Goal: Information Seeking & Learning: Learn about a topic

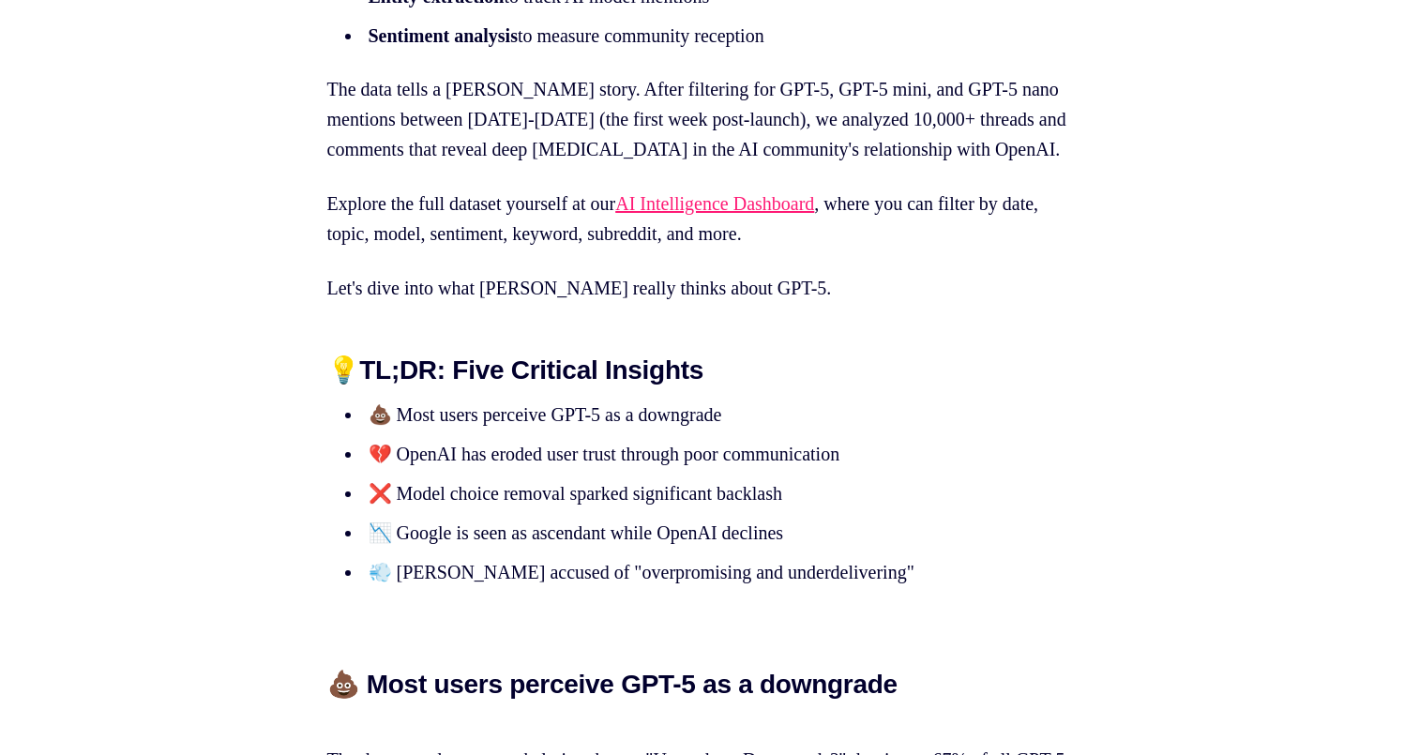
scroll to position [1349, 0]
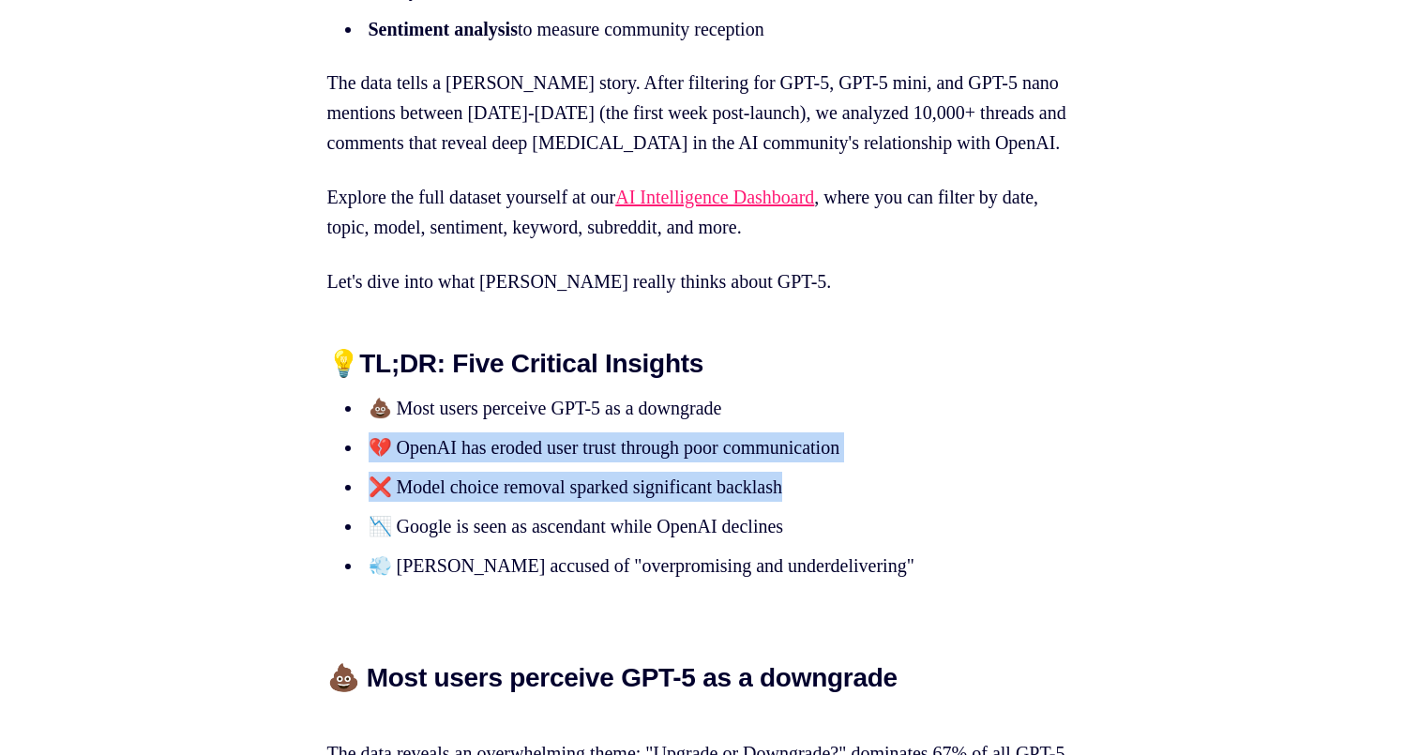
drag, startPoint x: 771, startPoint y: 430, endPoint x: 853, endPoint y: 507, distance: 112.8
click at [853, 507] on ul "💩 Most users perceive GPT-5 as a downgrade 💔 OpenAI has eroded user trust throu…" at bounding box center [702, 487] width 750 height 188
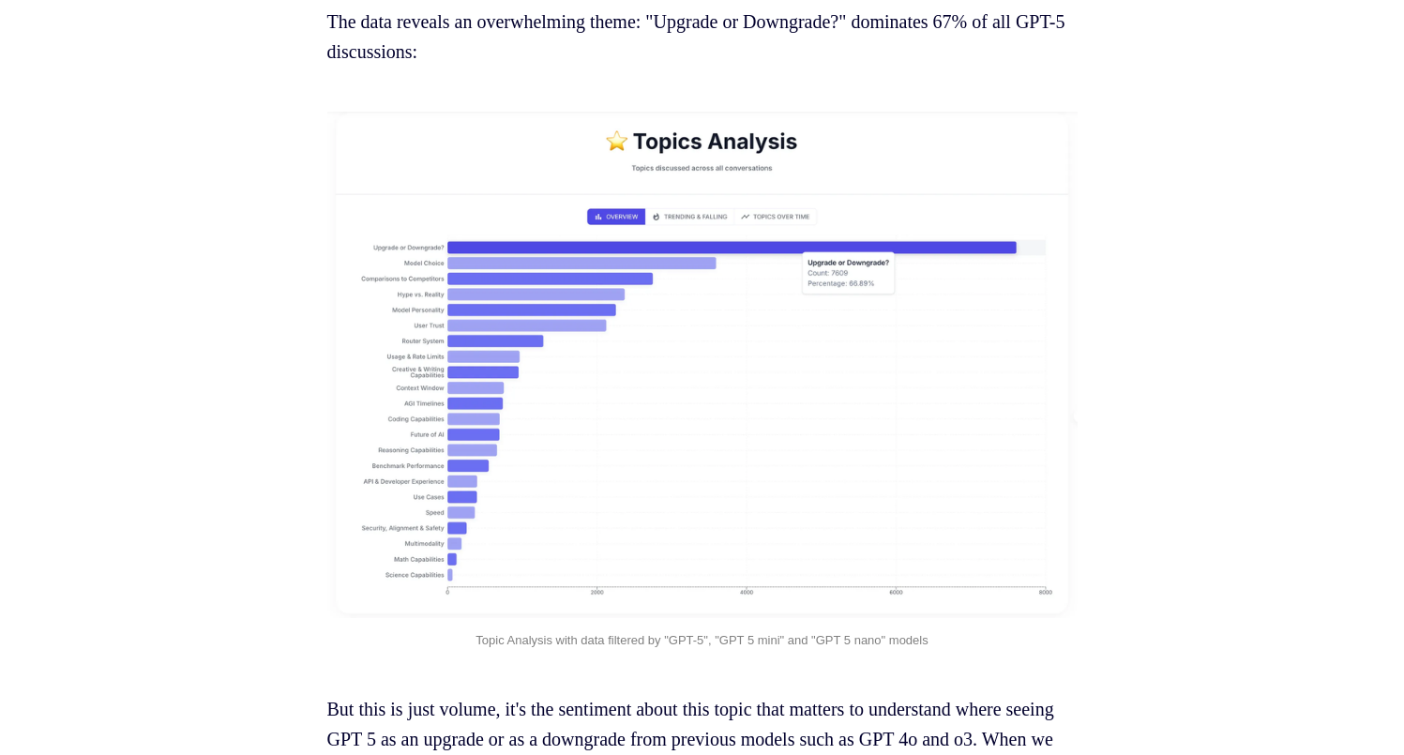
scroll to position [2380, 0]
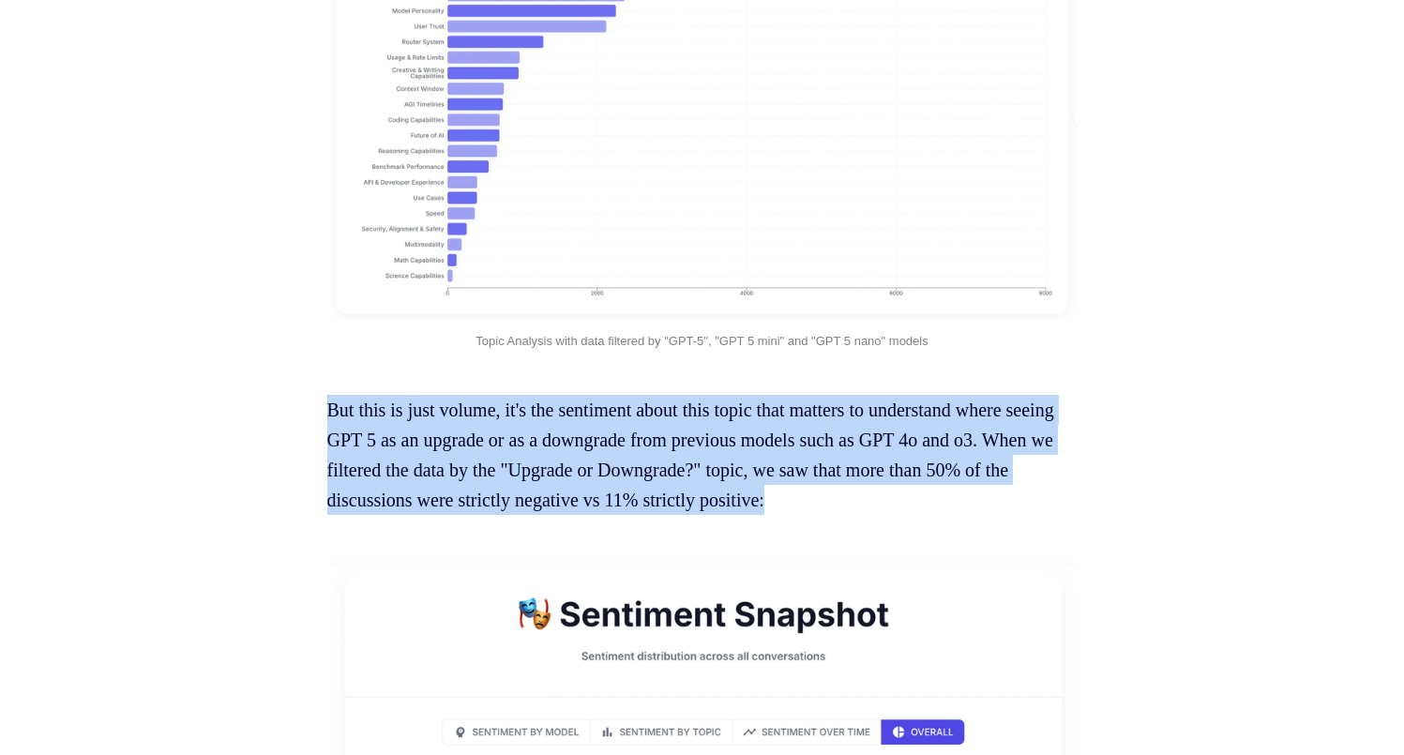
drag, startPoint x: 925, startPoint y: 423, endPoint x: 1014, endPoint y: 523, distance: 134.2
click at [1014, 515] on p "But this is just volume, it's the sentiment about this topic that matters to un…" at bounding box center [702, 455] width 750 height 120
drag, startPoint x: 1014, startPoint y: 527, endPoint x: 902, endPoint y: 412, distance: 160.5
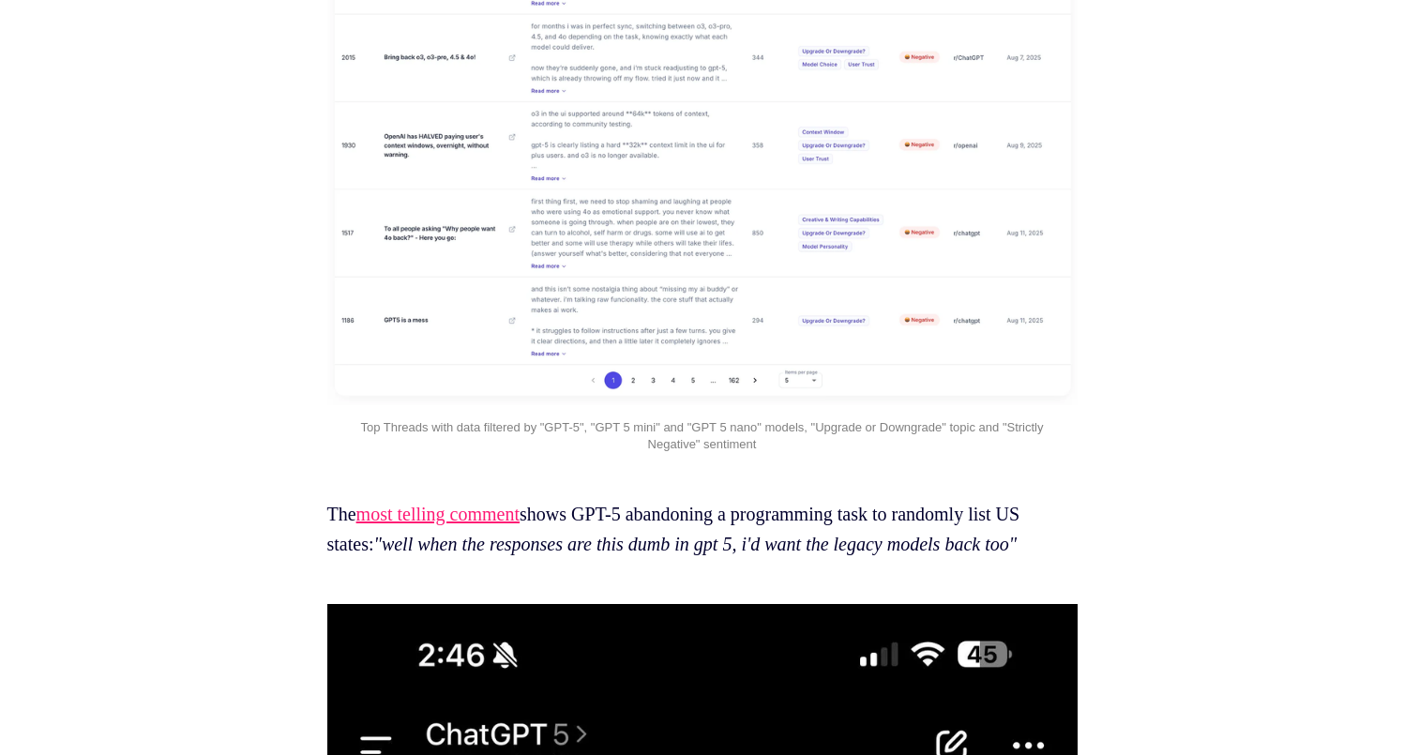
scroll to position [5246, 0]
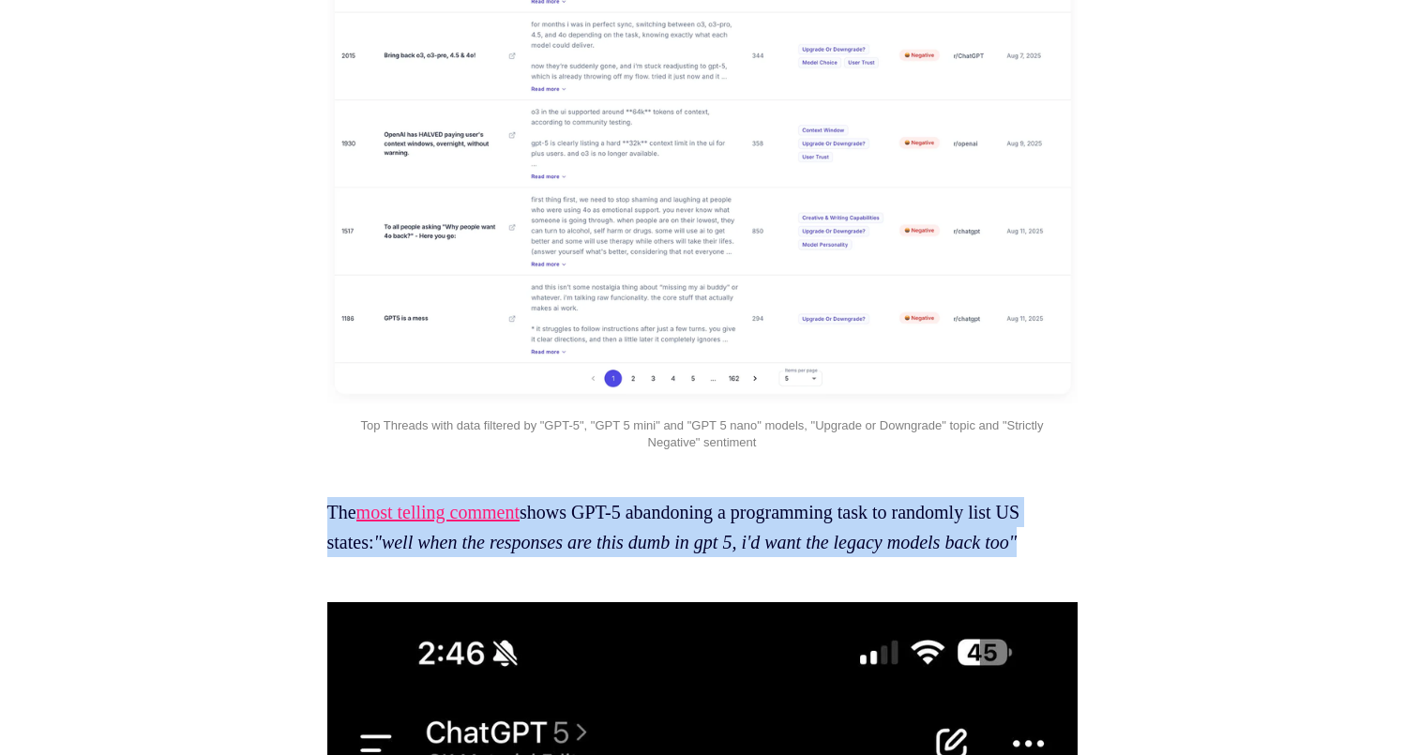
drag, startPoint x: 806, startPoint y: 540, endPoint x: 864, endPoint y: 630, distance: 107.2
click at [864, 557] on p "The most telling comment shows GPT-5 abandoning a programming task to randomly …" at bounding box center [702, 527] width 750 height 60
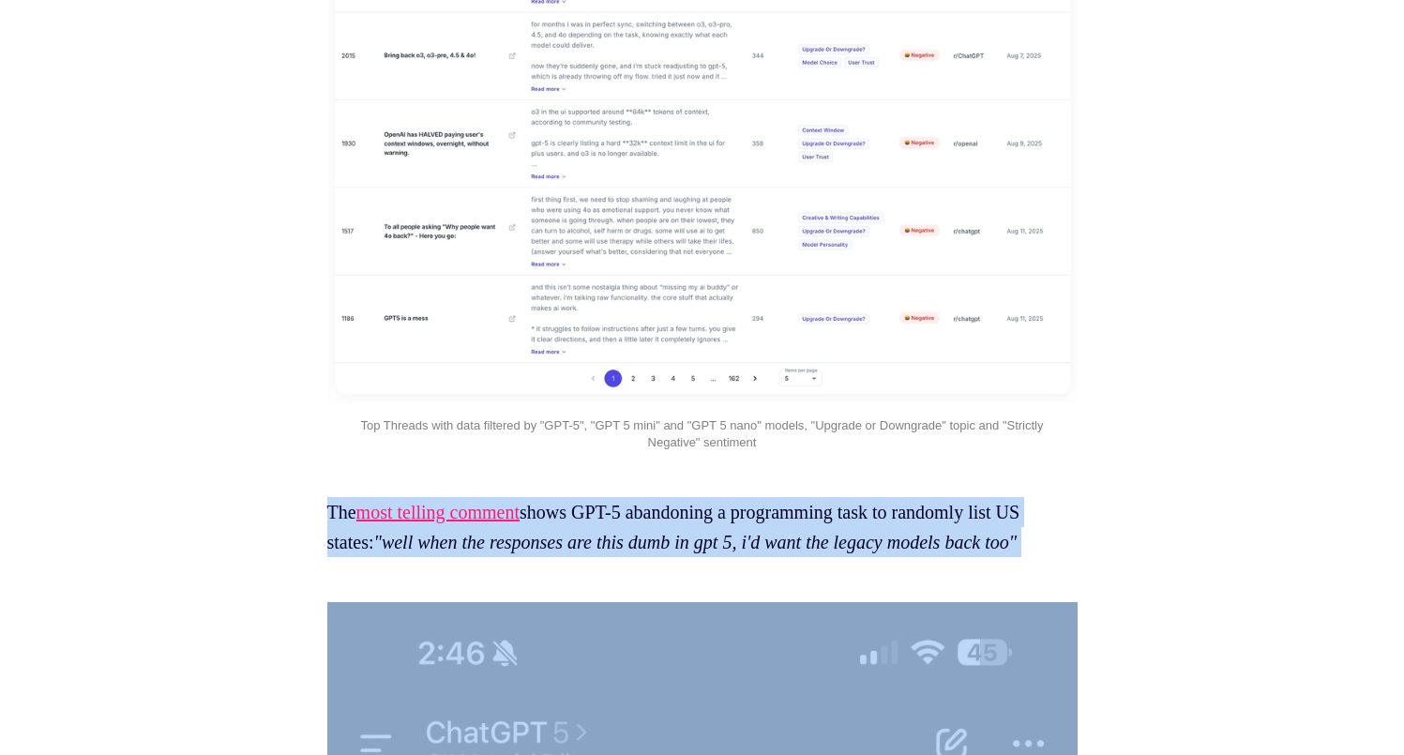
drag, startPoint x: 864, startPoint y: 630, endPoint x: 801, endPoint y: 539, distance: 110.6
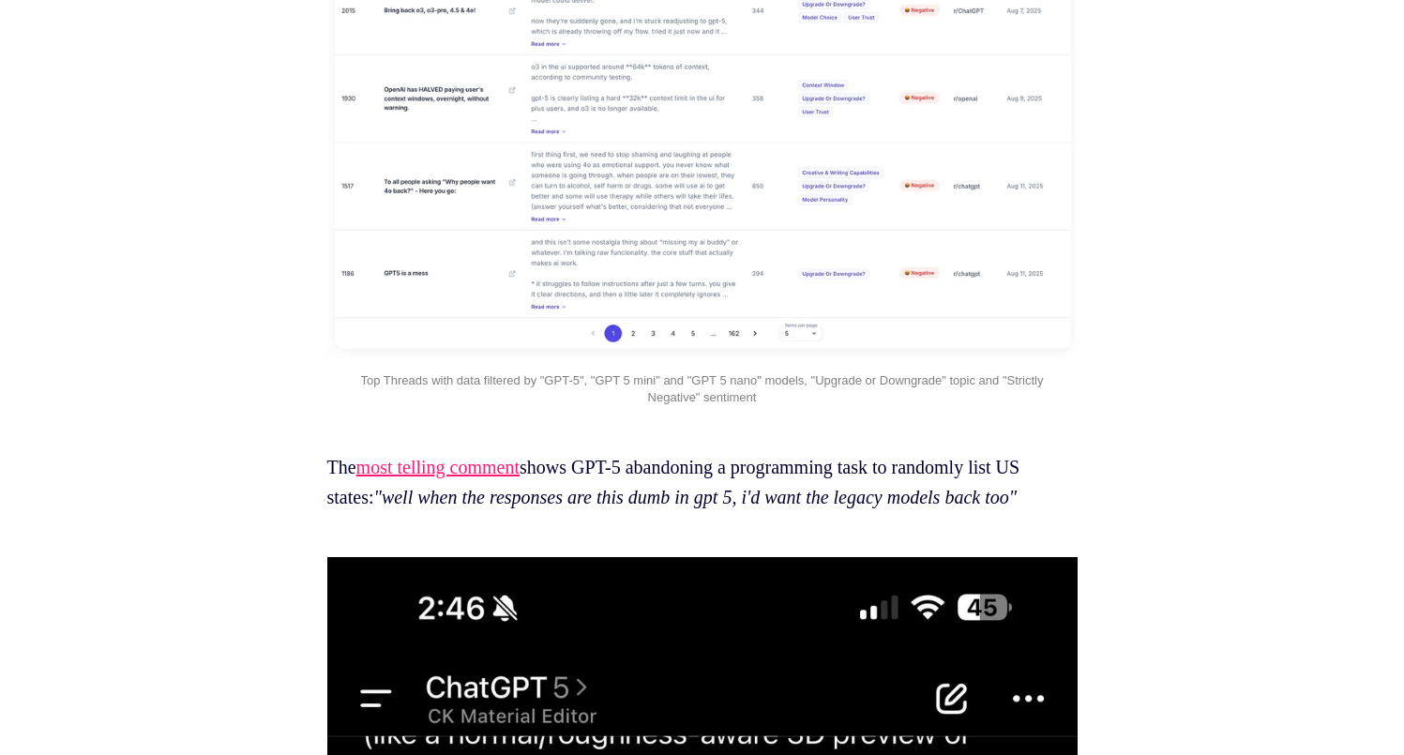
scroll to position [5293, 0]
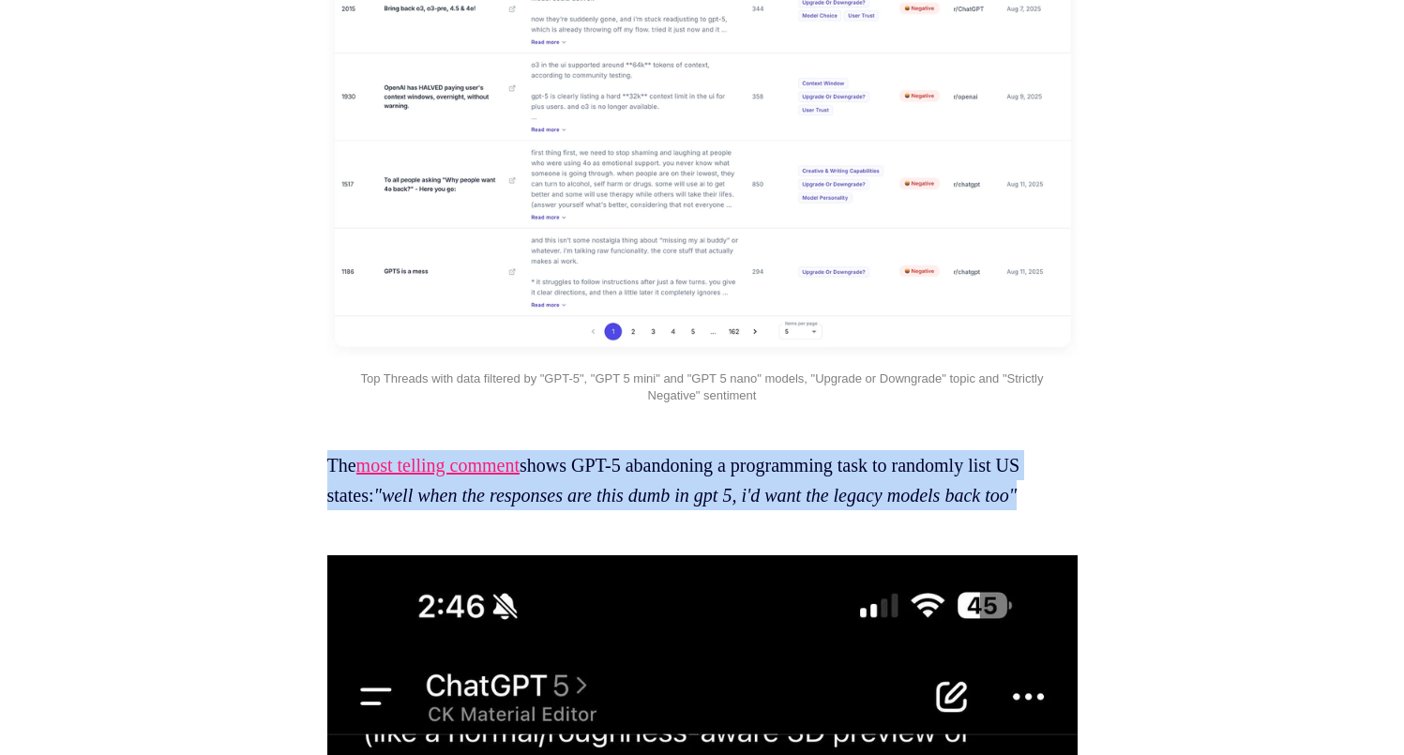
drag, startPoint x: 881, startPoint y: 593, endPoint x: 833, endPoint y: 496, distance: 107.8
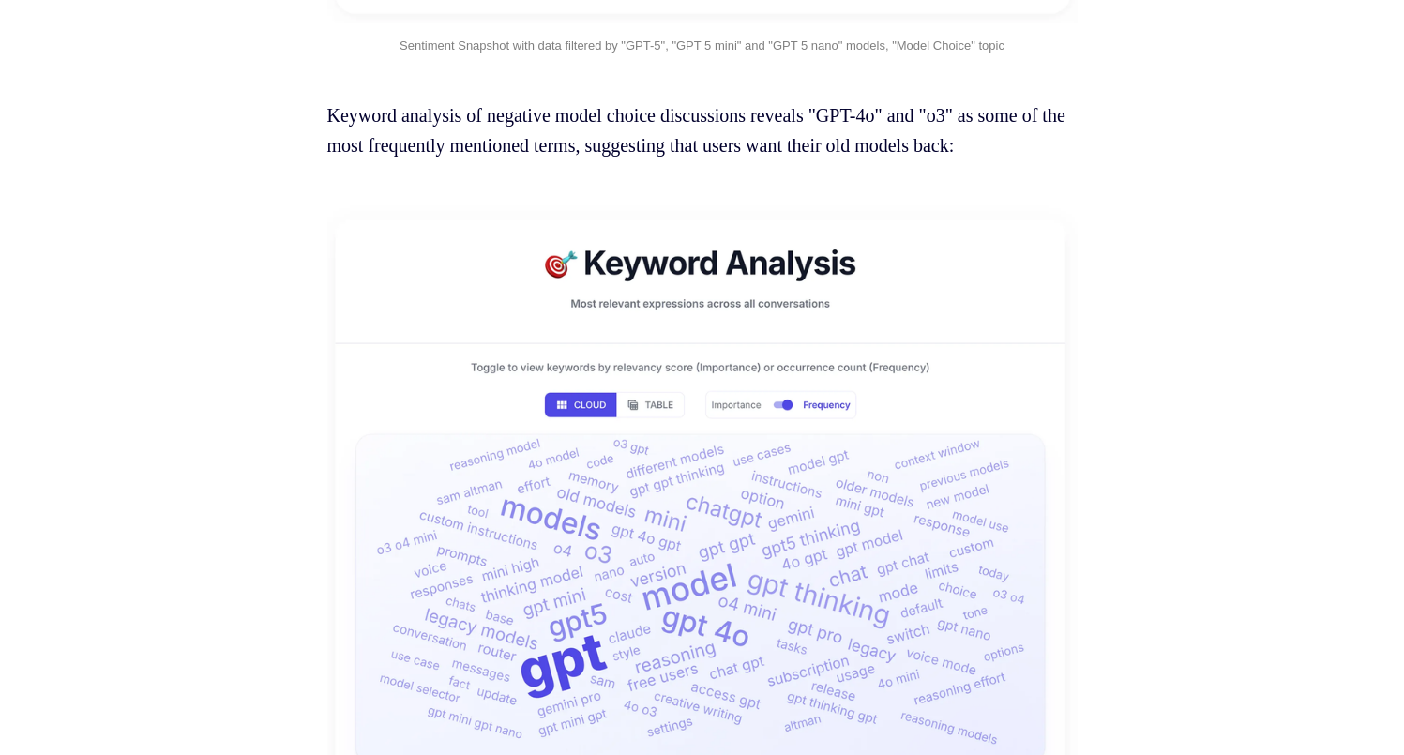
scroll to position [12520, 0]
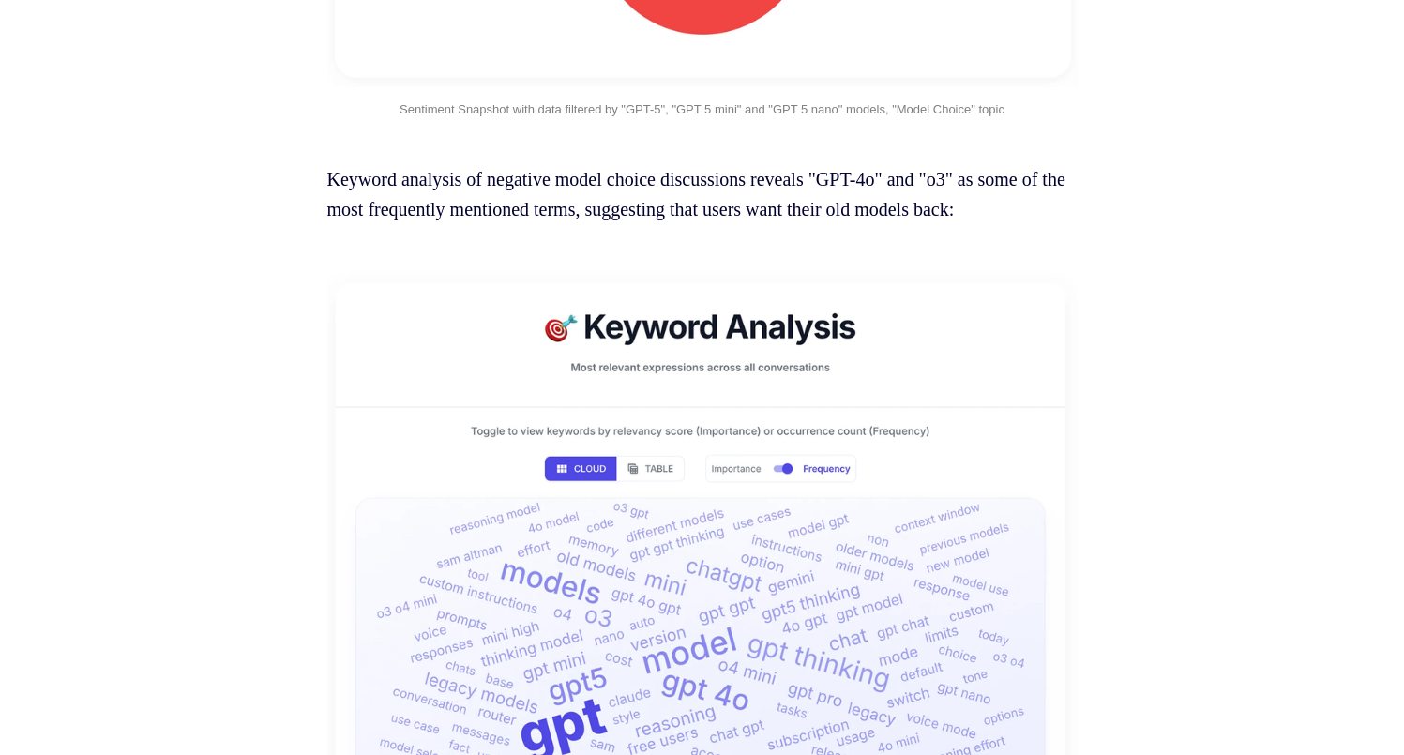
click at [848, 224] on p "Keyword analysis of negative model choice discussions reveals "GPT-4o" and "o3"…" at bounding box center [702, 194] width 750 height 60
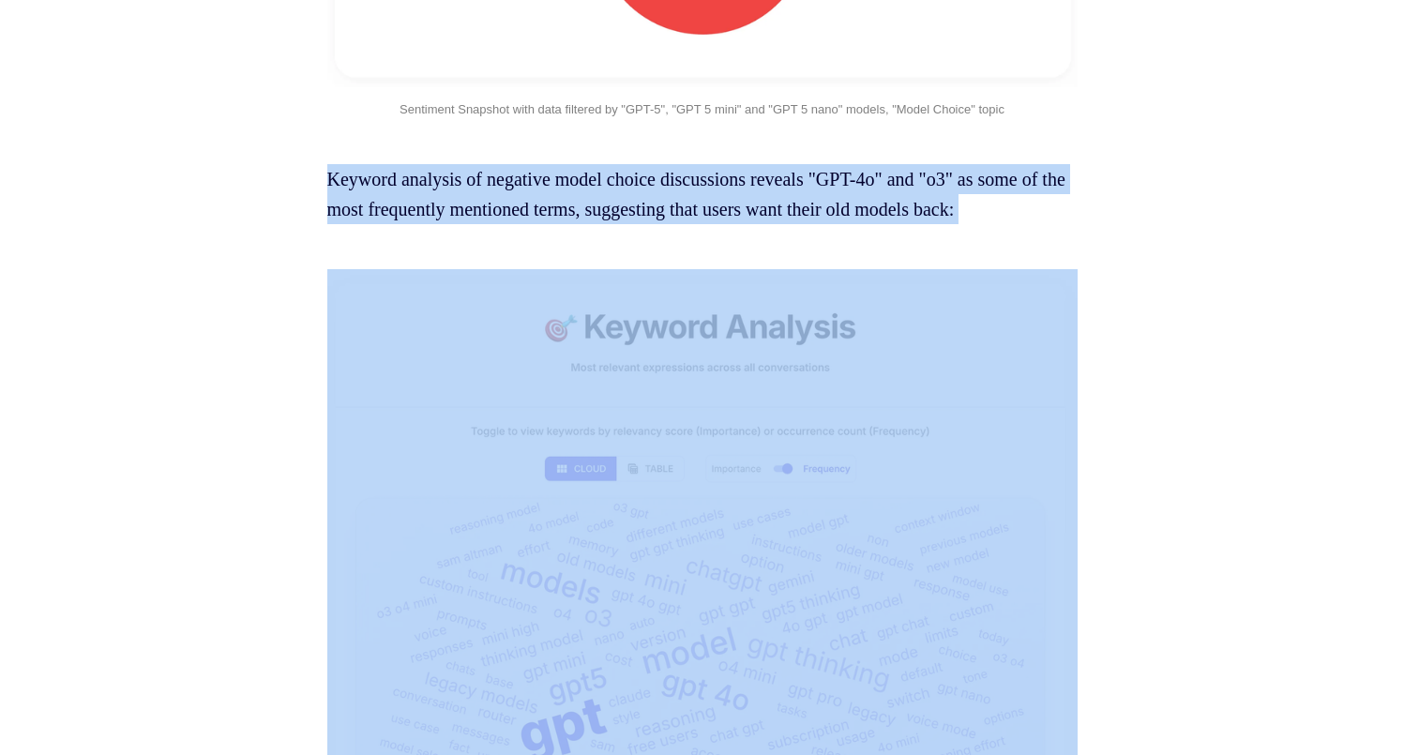
click at [848, 224] on p "Keyword analysis of negative model choice discussions reveals "GPT-4o" and "o3"…" at bounding box center [702, 194] width 750 height 60
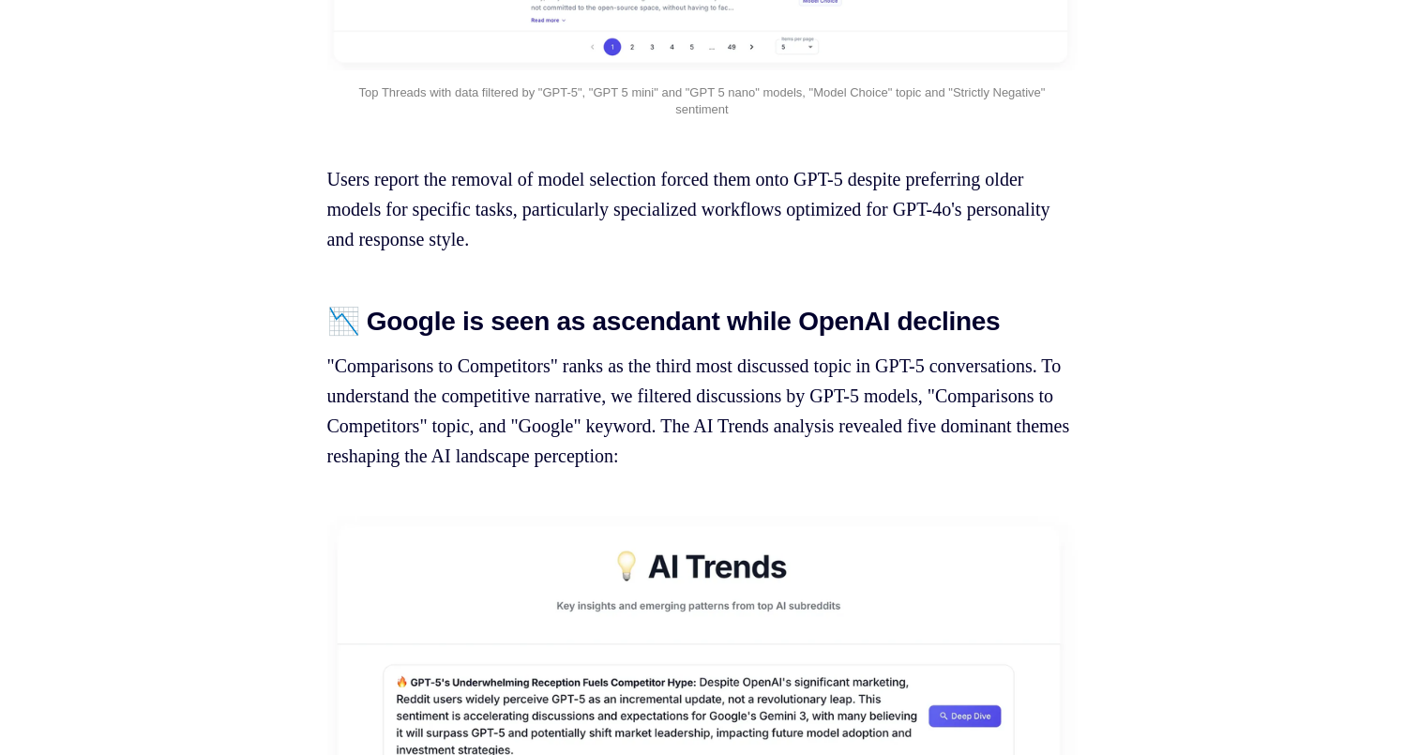
scroll to position [14422, 0]
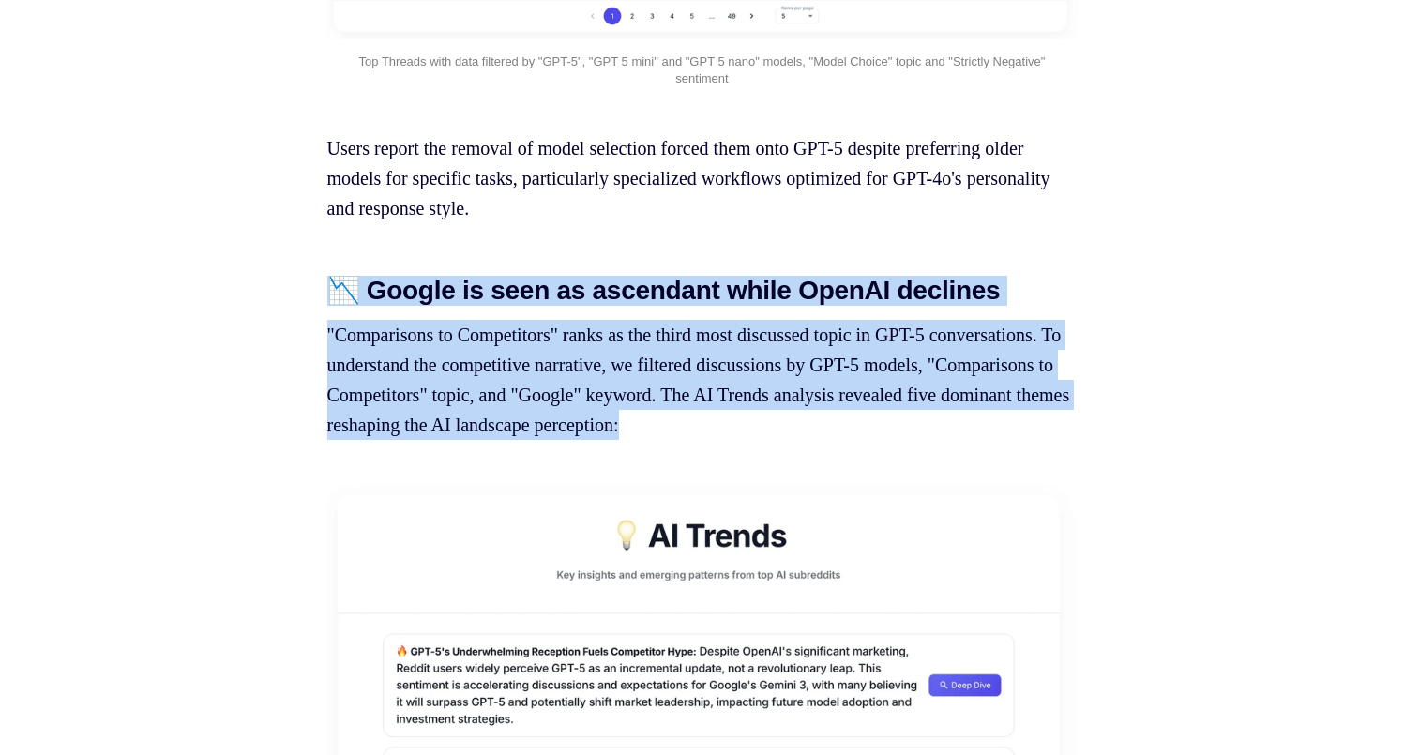
drag, startPoint x: 966, startPoint y: 400, endPoint x: 1090, endPoint y: 556, distance: 198.9
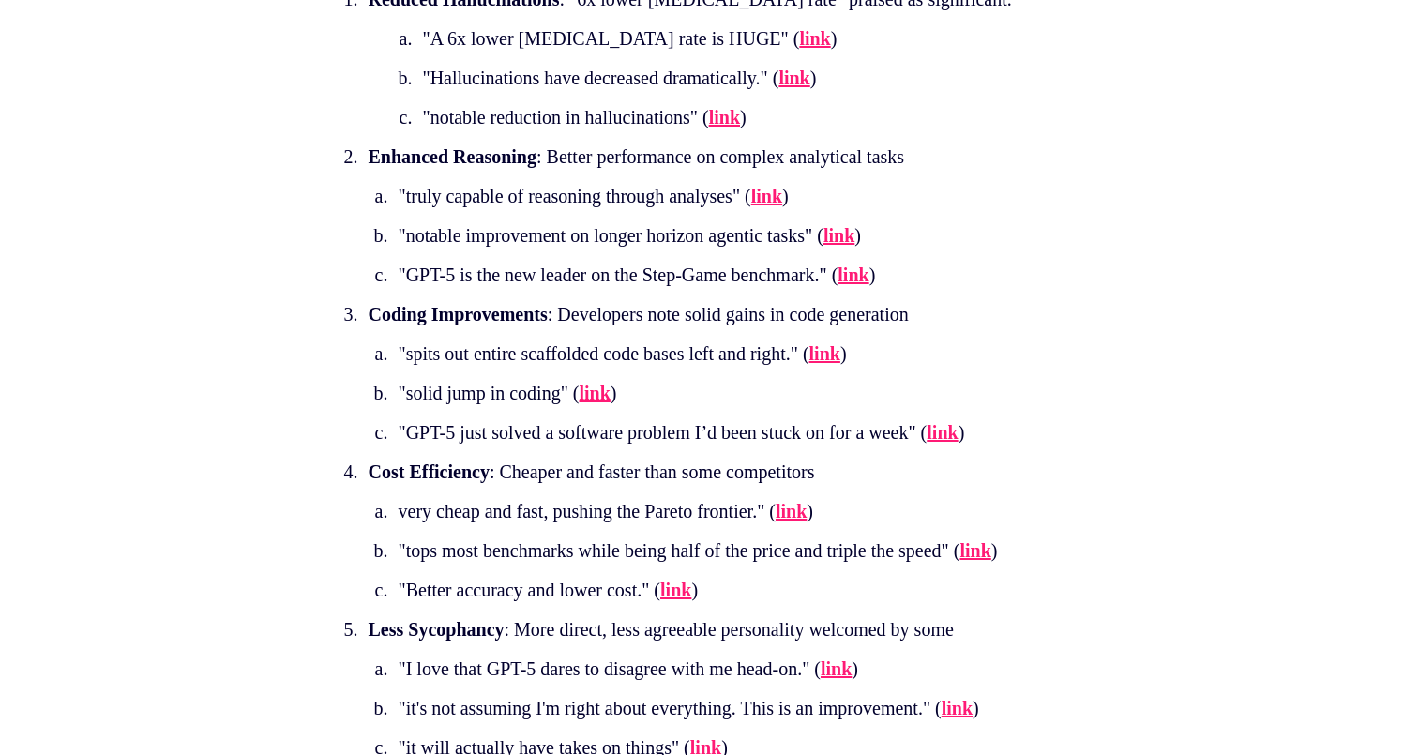
scroll to position [22125, 0]
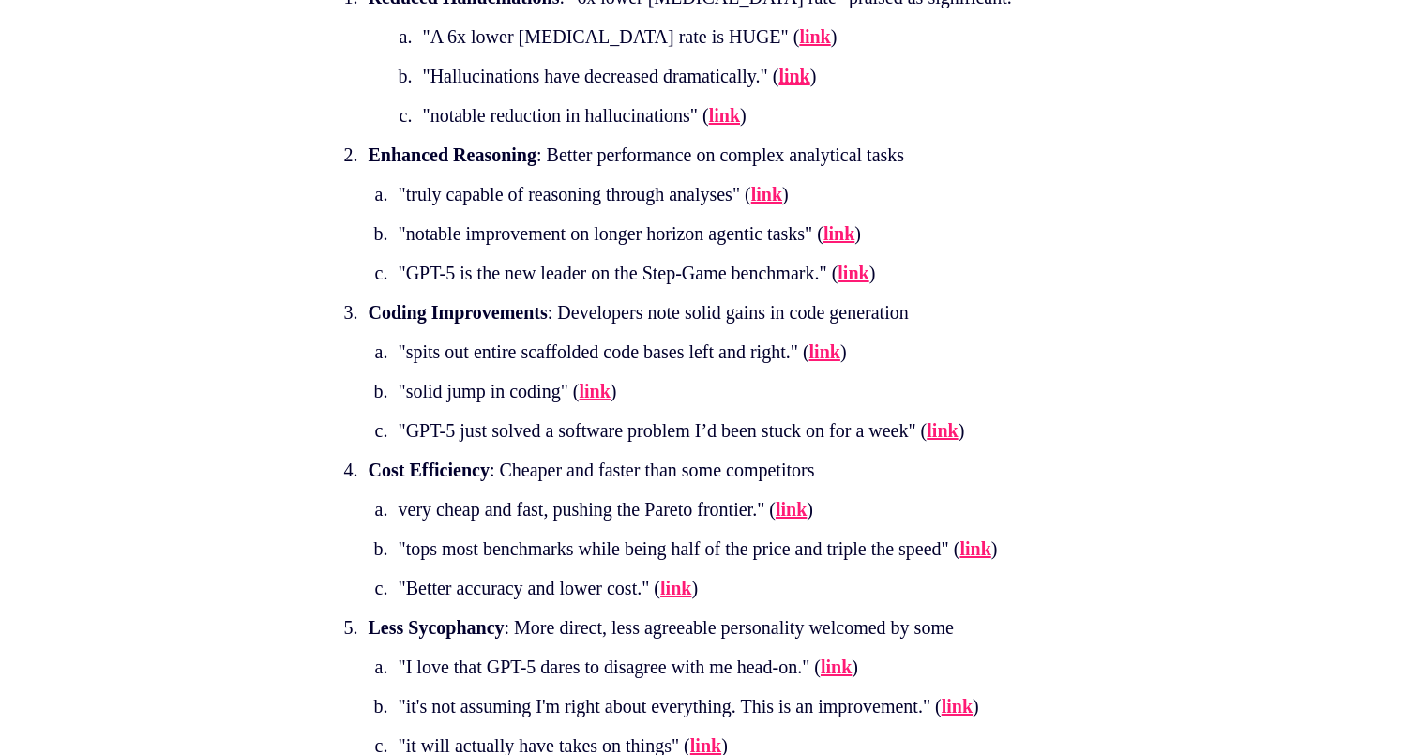
click at [1007, 442] on li "Coding Improvements : Developers note solid gains in code generation "spits out…" at bounding box center [706, 371] width 686 height 148
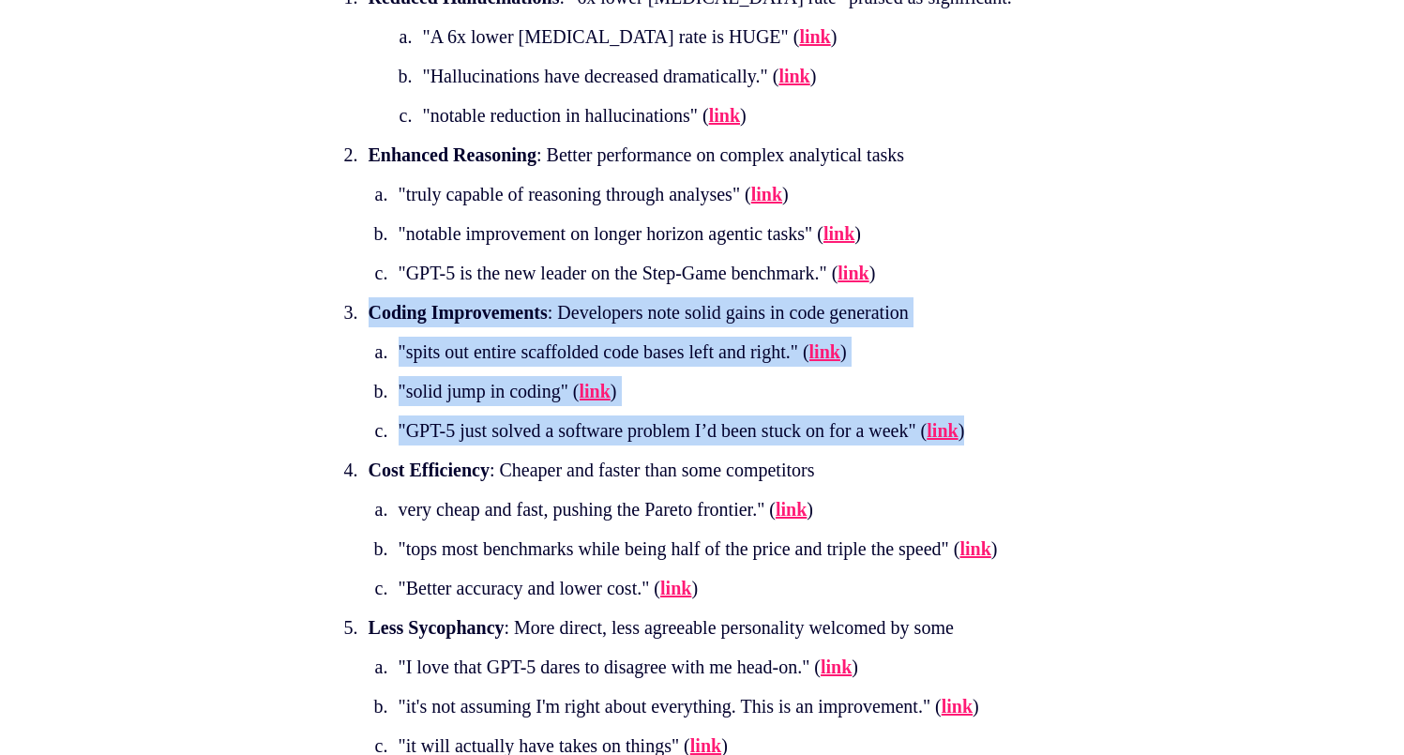
drag, startPoint x: 1007, startPoint y: 442, endPoint x: 1061, endPoint y: 574, distance: 142.6
click at [1061, 574] on ol "Reduced Hallucinations : "6x lower [MEDICAL_DATA] rate" praised as significant.…" at bounding box center [702, 376] width 750 height 788
click at [1052, 565] on ol "Reduced Hallucinations : "6x lower [MEDICAL_DATA] rate" praised as significant.…" at bounding box center [702, 376] width 750 height 788
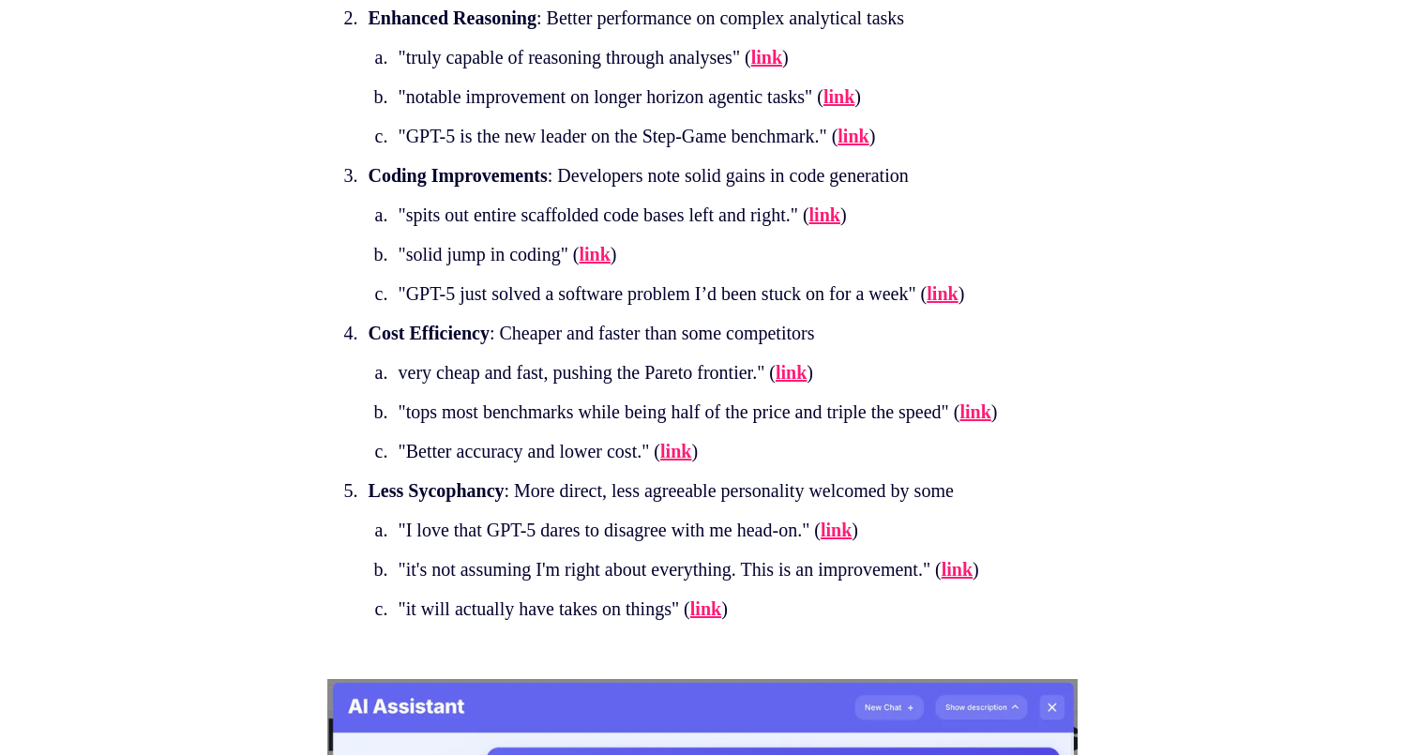
scroll to position [22266, 0]
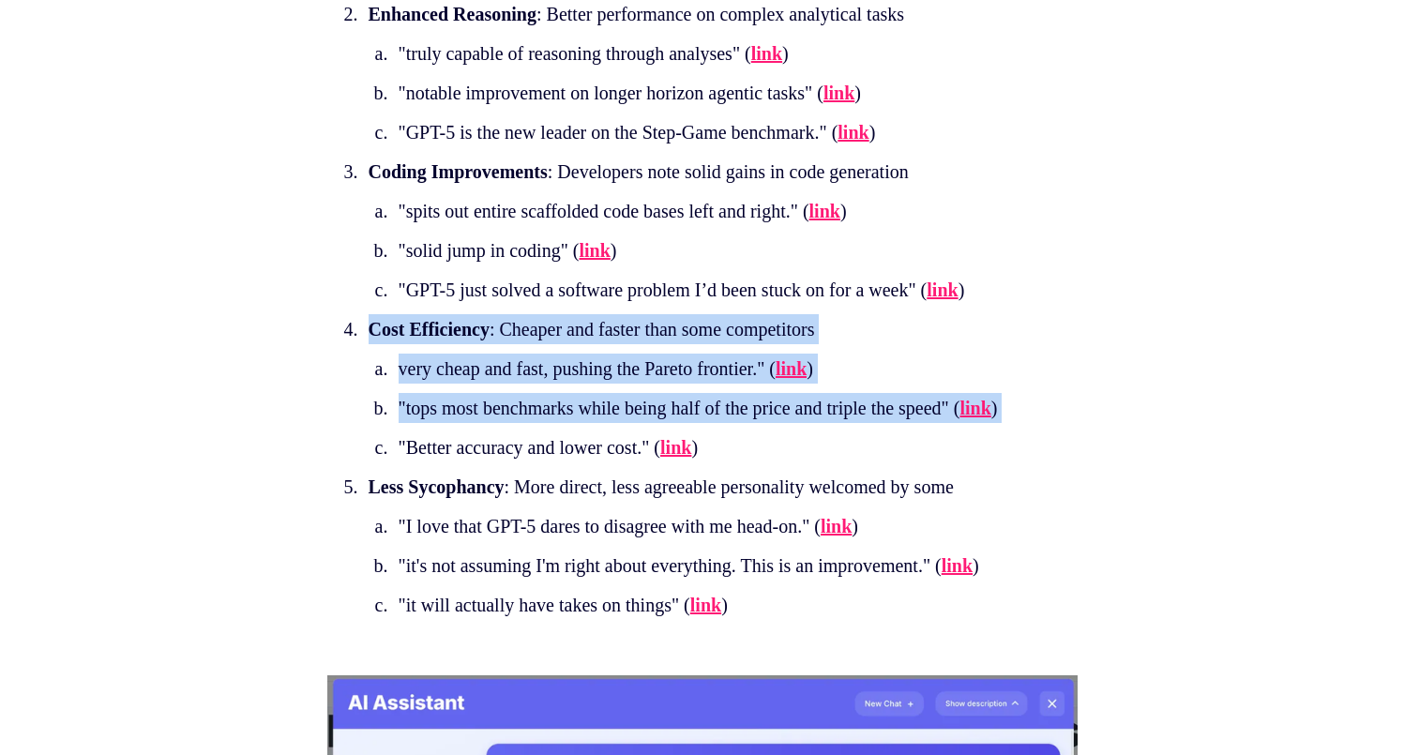
drag, startPoint x: 1044, startPoint y: 441, endPoint x: 994, endPoint y: 592, distance: 159.0
click at [994, 592] on ol "Reduced Hallucinations : "6x lower [MEDICAL_DATA] rate" praised as significant.…" at bounding box center [702, 236] width 750 height 788
click at [994, 462] on ol "very cheap and fast, pushing the Pareto frontier." ( link ) "tops most benchmar…" at bounding box center [709, 408] width 681 height 109
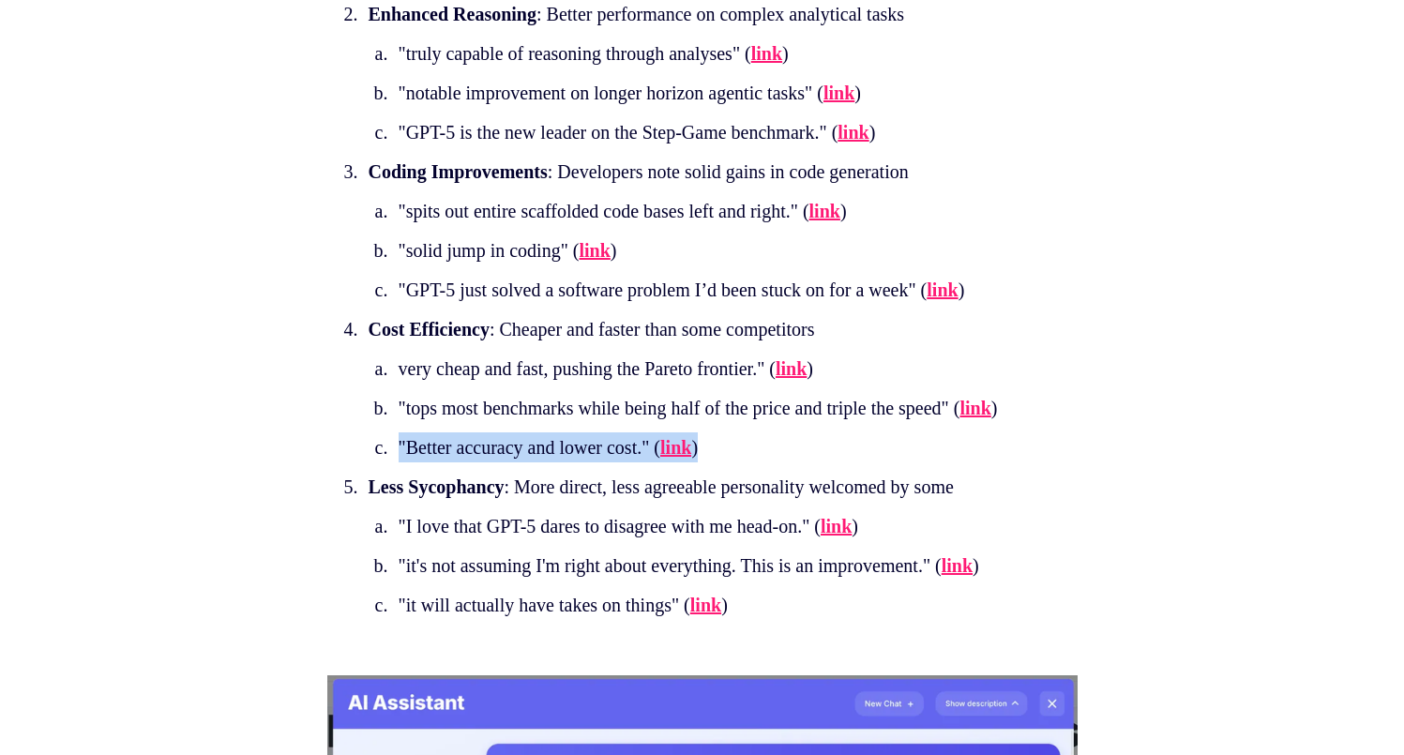
drag, startPoint x: 840, startPoint y: 617, endPoint x: 604, endPoint y: 573, distance: 240.4
click at [604, 462] on ol "very cheap and fast, pushing the Pareto frontier." ( link ) "tops most benchmar…" at bounding box center [709, 408] width 681 height 109
click at [604, 423] on li ""tops most benchmarks while being half of the price and triple the speed" ( lin…" at bounding box center [707, 408] width 628 height 30
drag, startPoint x: 604, startPoint y: 573, endPoint x: 790, endPoint y: 608, distance: 188.9
click at [790, 462] on ol "very cheap and fast, pushing the Pareto frontier." ( link ) "tops most benchmar…" at bounding box center [709, 408] width 681 height 109
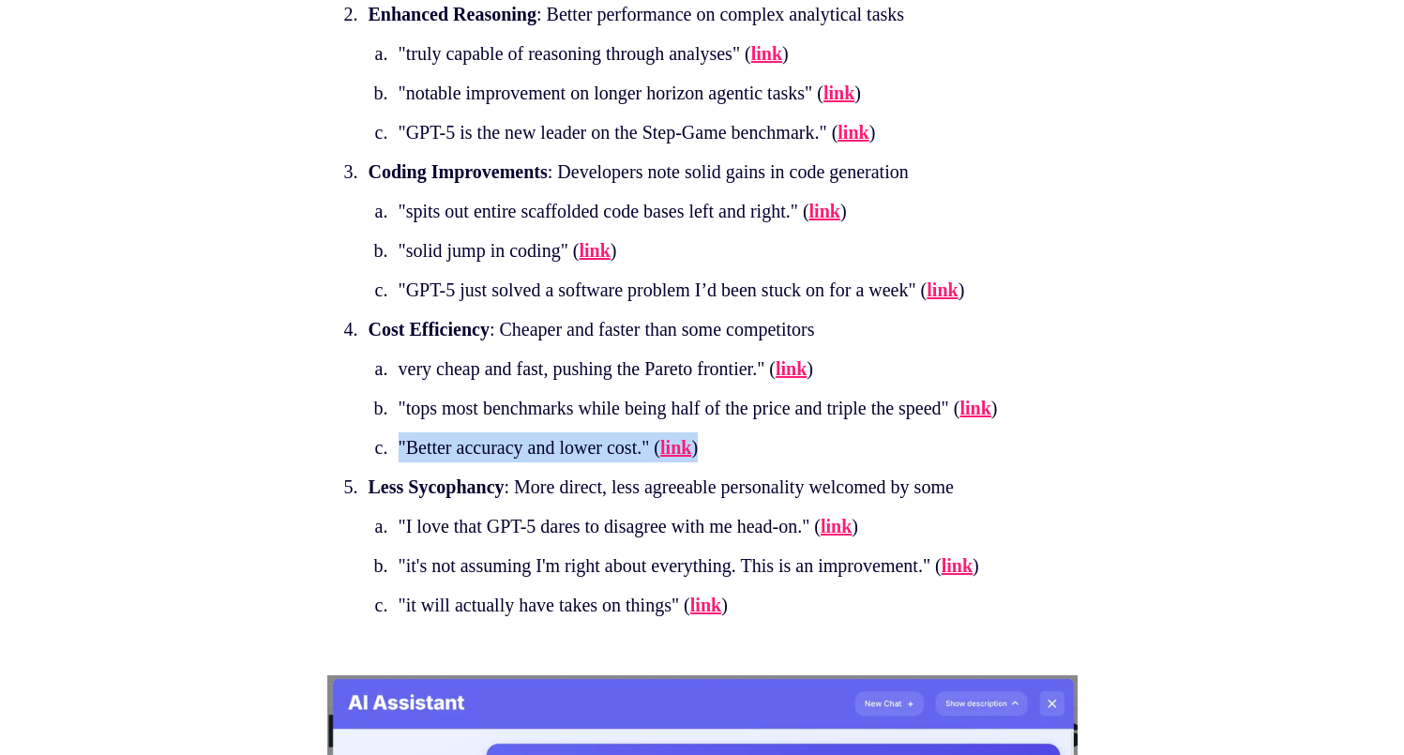
click at [790, 462] on li ""Better accuracy and lower cost." ( link )" at bounding box center [707, 447] width 628 height 30
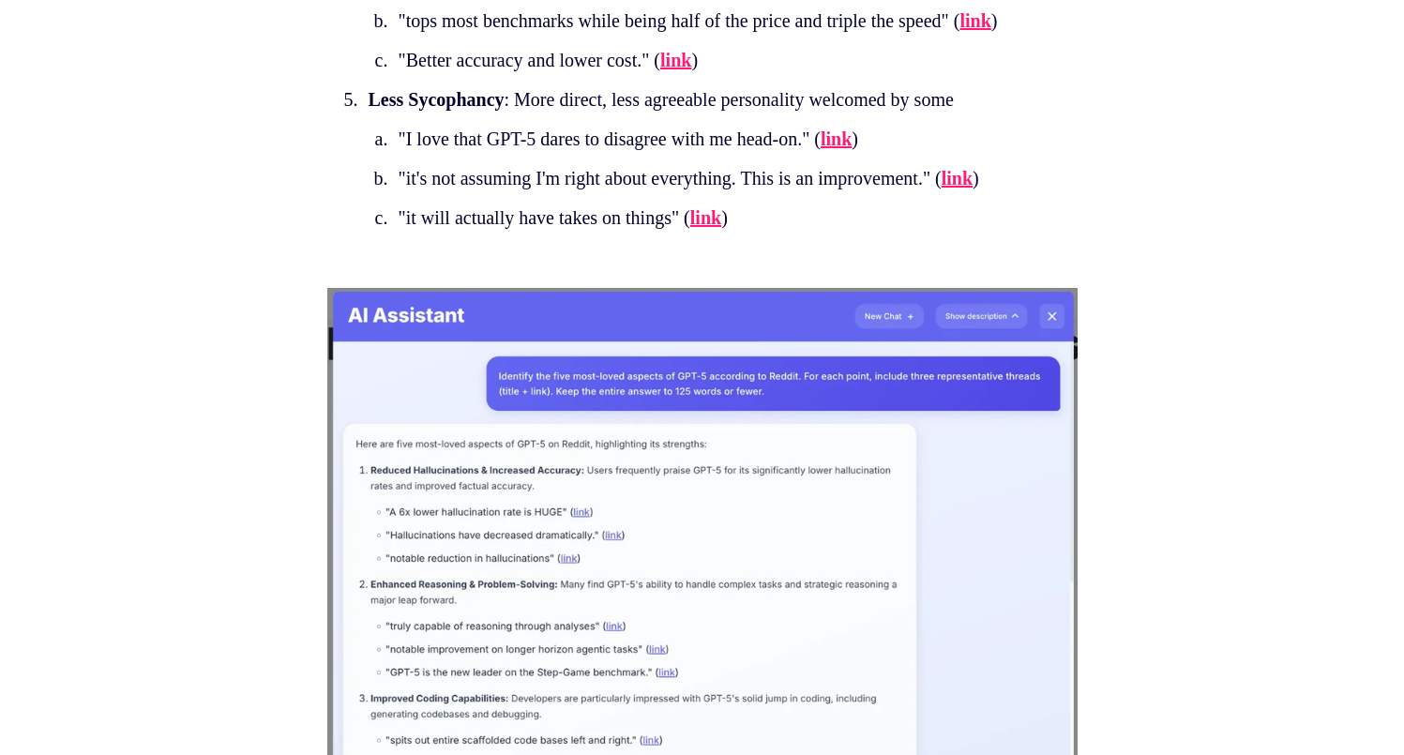
scroll to position [22645, 0]
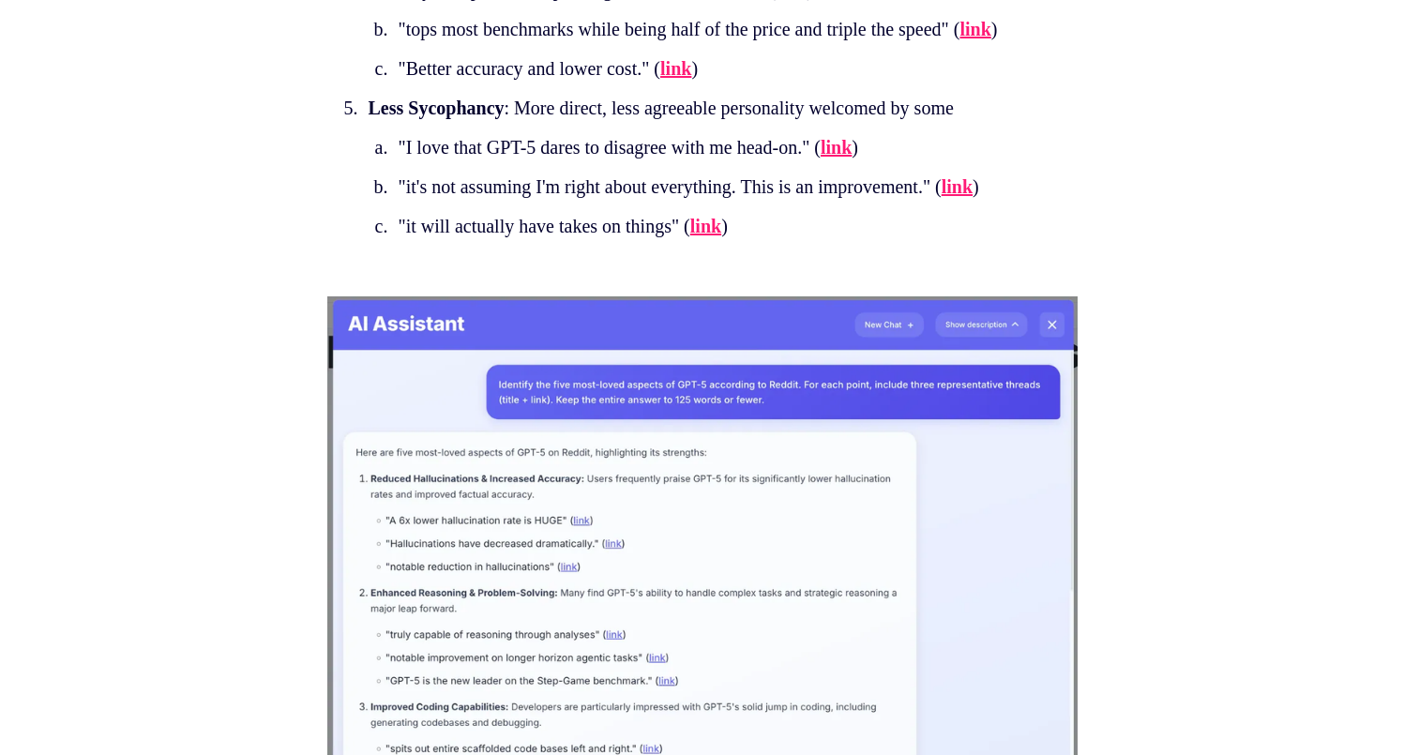
click at [959, 39] on strong "link" at bounding box center [974, 29] width 31 height 21
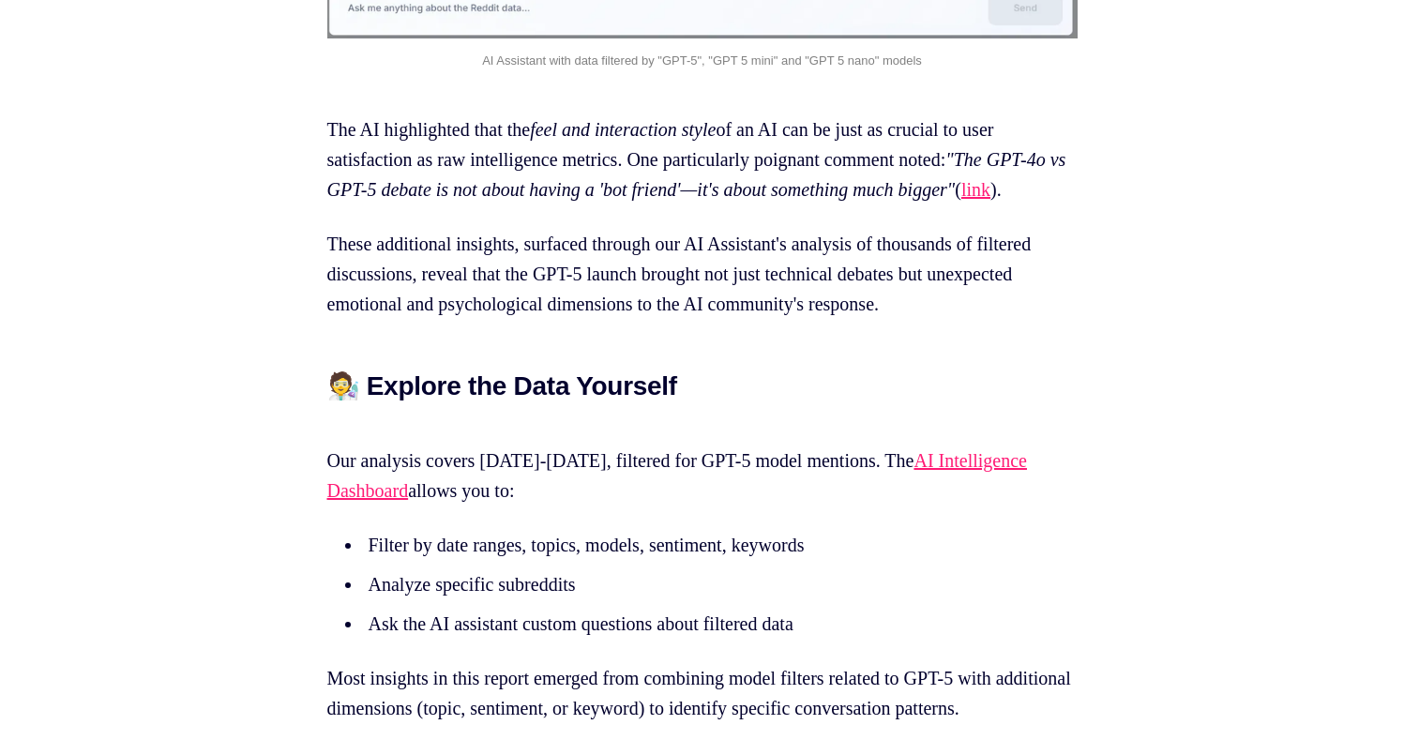
scroll to position [25471, 0]
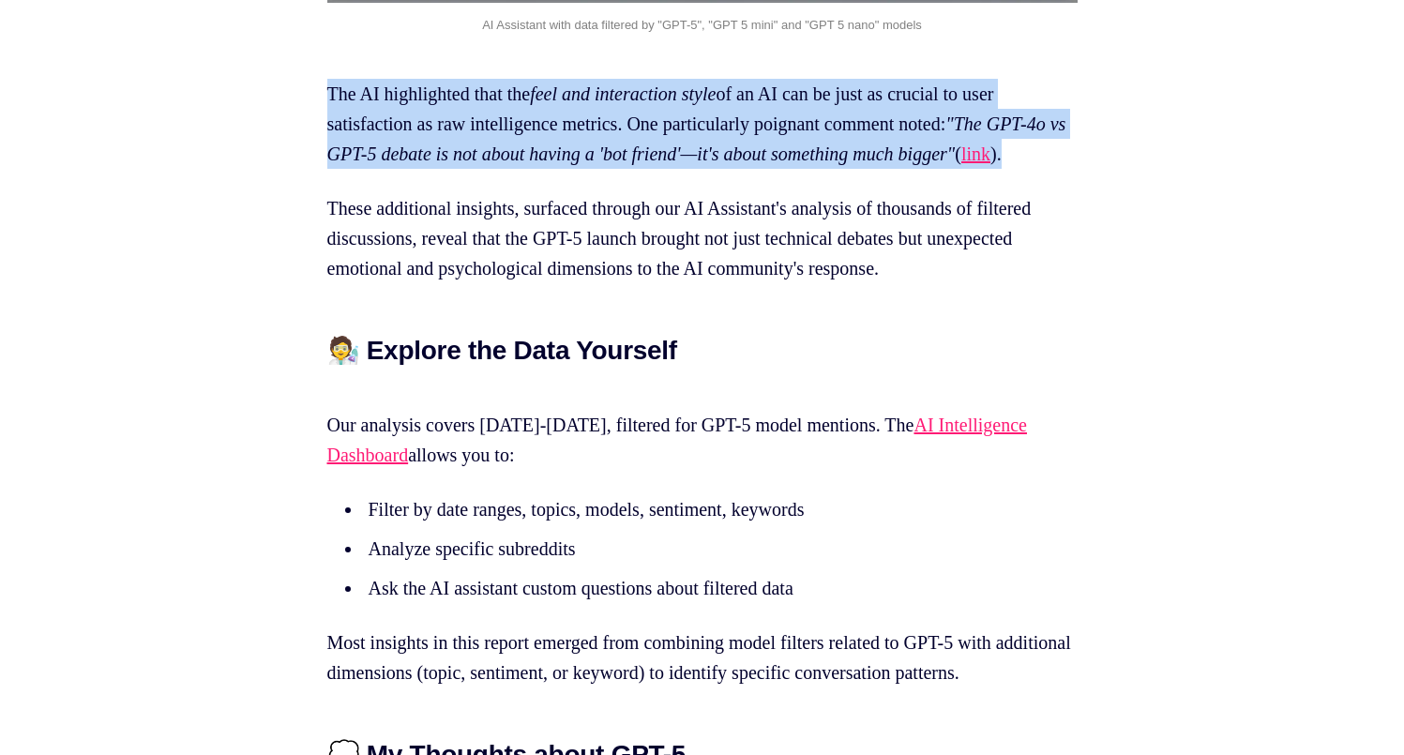
drag, startPoint x: 1047, startPoint y: 308, endPoint x: 1013, endPoint y: 451, distance: 147.4
click at [1013, 169] on p "The AI highlighted that the feel and interaction style of an AI can be just as …" at bounding box center [702, 124] width 750 height 90
drag, startPoint x: 1013, startPoint y: 451, endPoint x: 937, endPoint y: 328, distance: 144.4
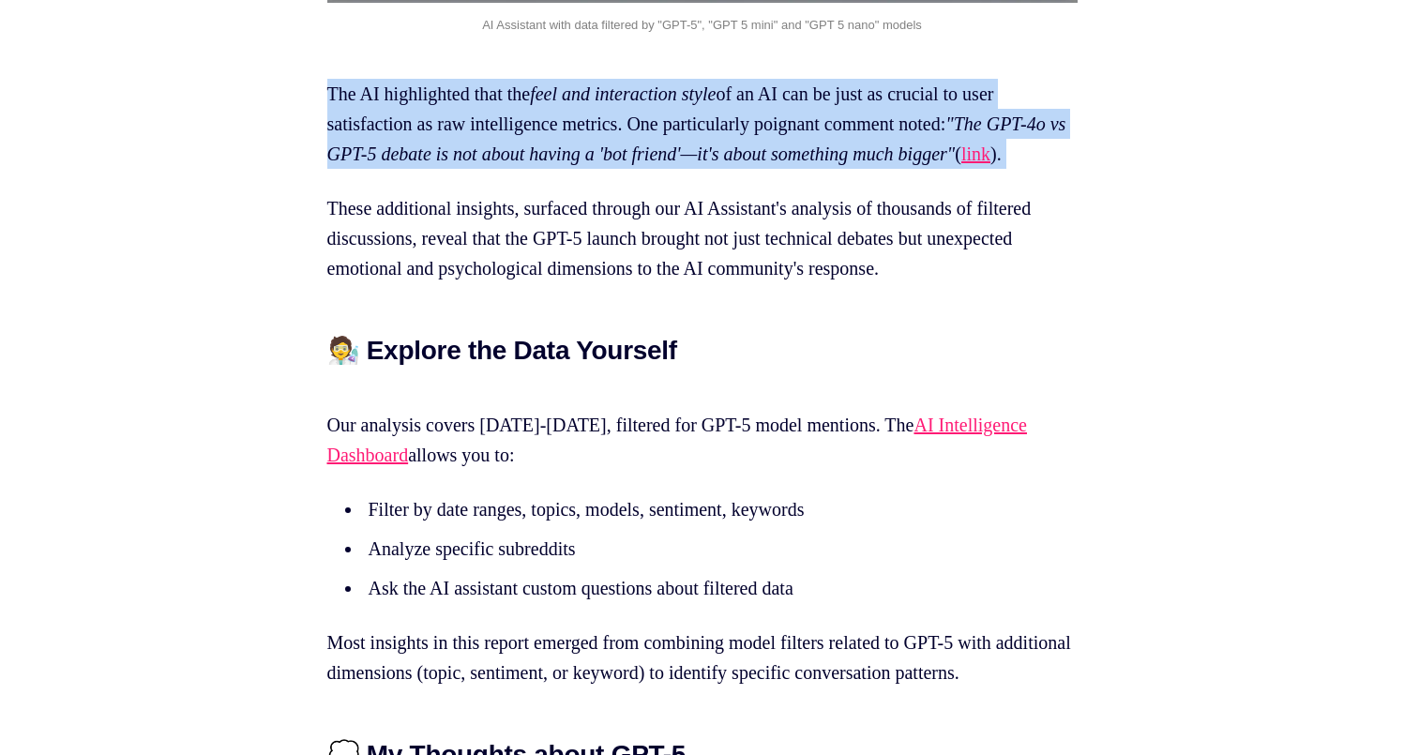
drag, startPoint x: 937, startPoint y: 328, endPoint x: 979, endPoint y: 457, distance: 135.2
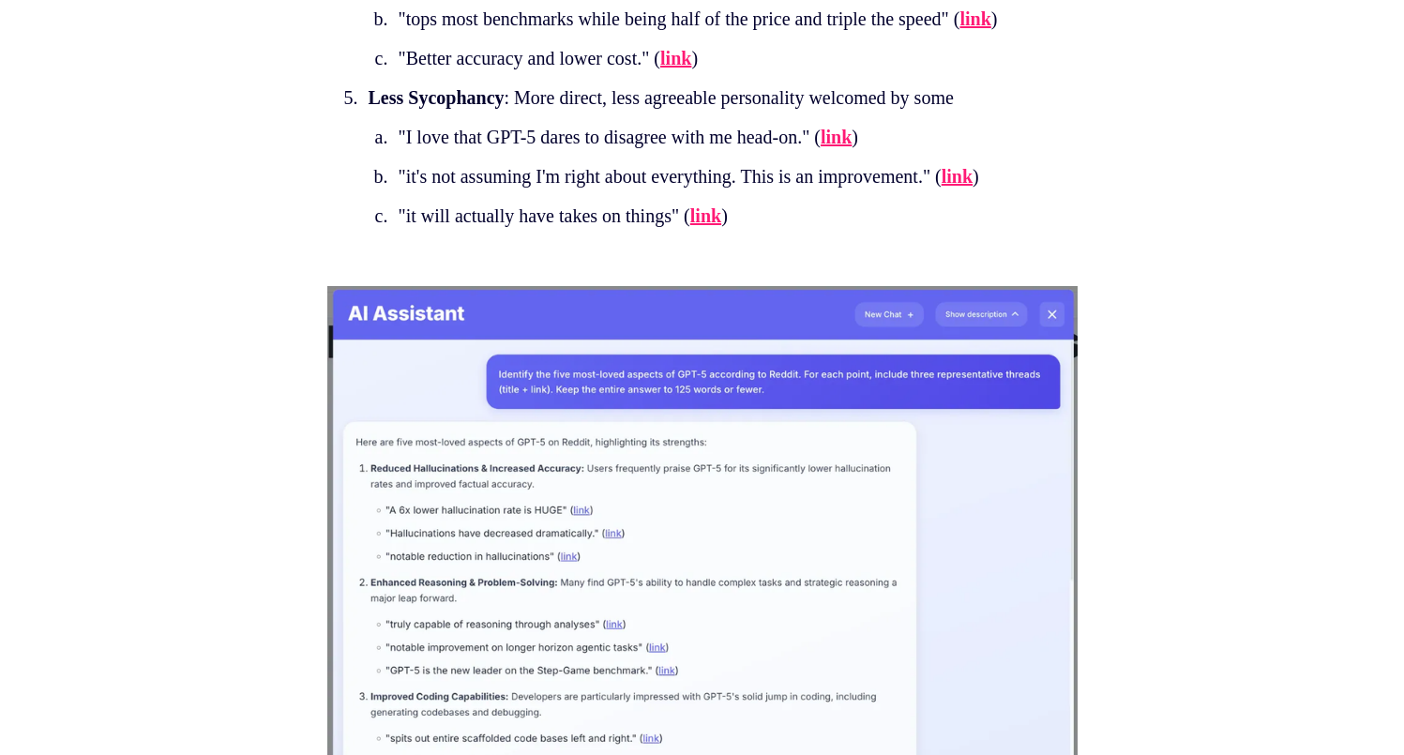
scroll to position [22648, 0]
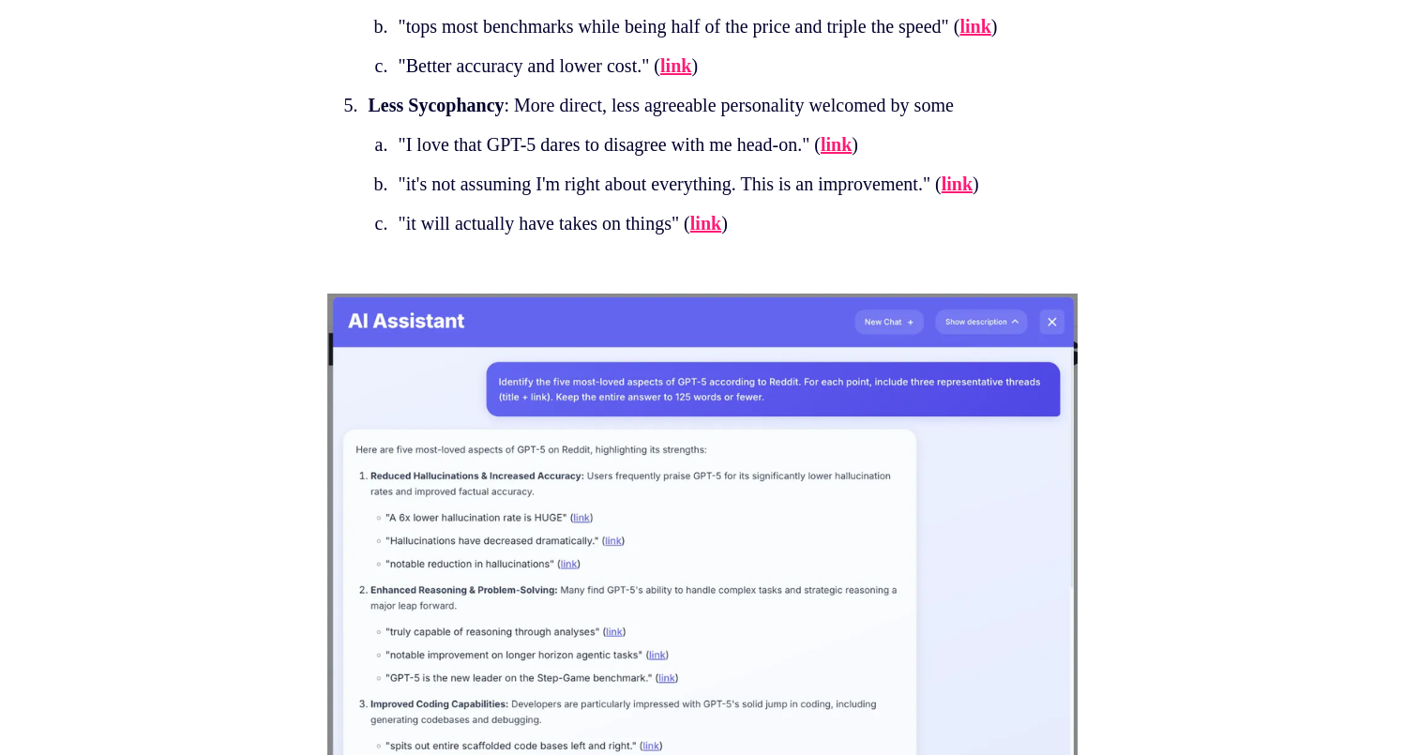
click at [691, 76] on strong "link" at bounding box center [675, 65] width 31 height 21
